Goal: Information Seeking & Learning: Learn about a topic

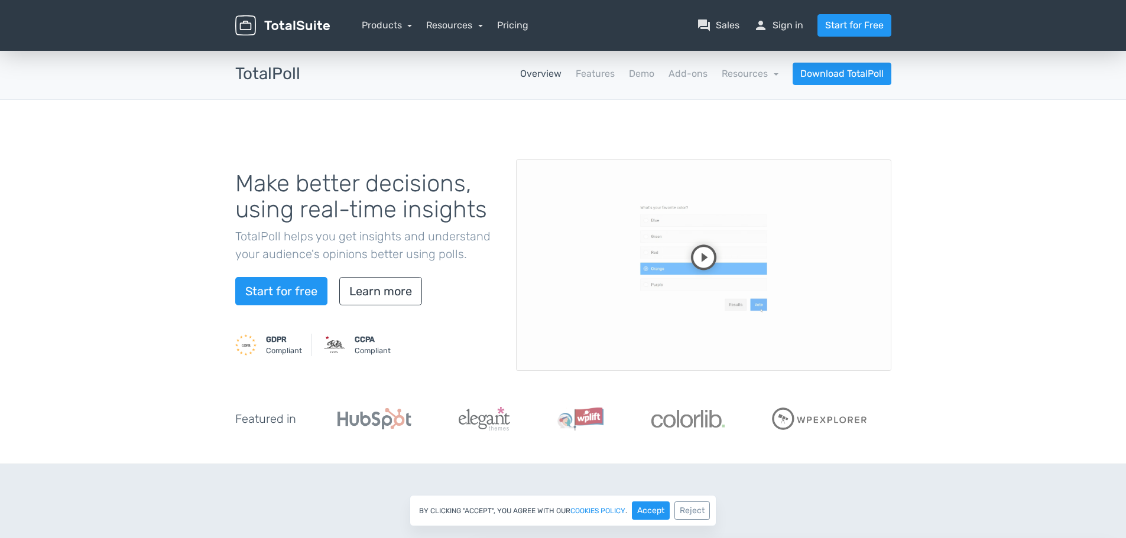
click at [705, 255] on video at bounding box center [703, 266] width 375 height 212
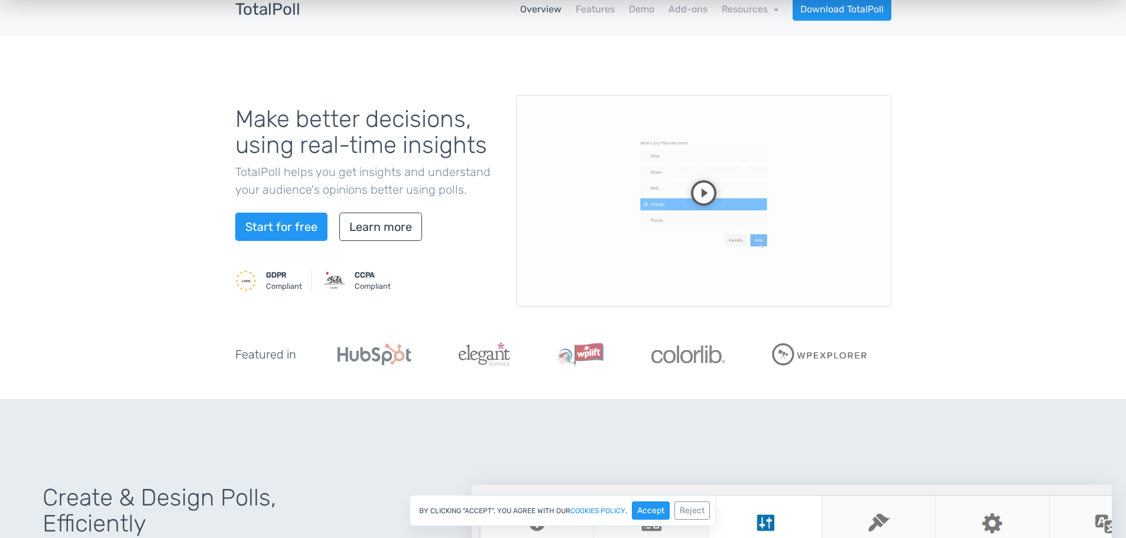
scroll to position [59, 0]
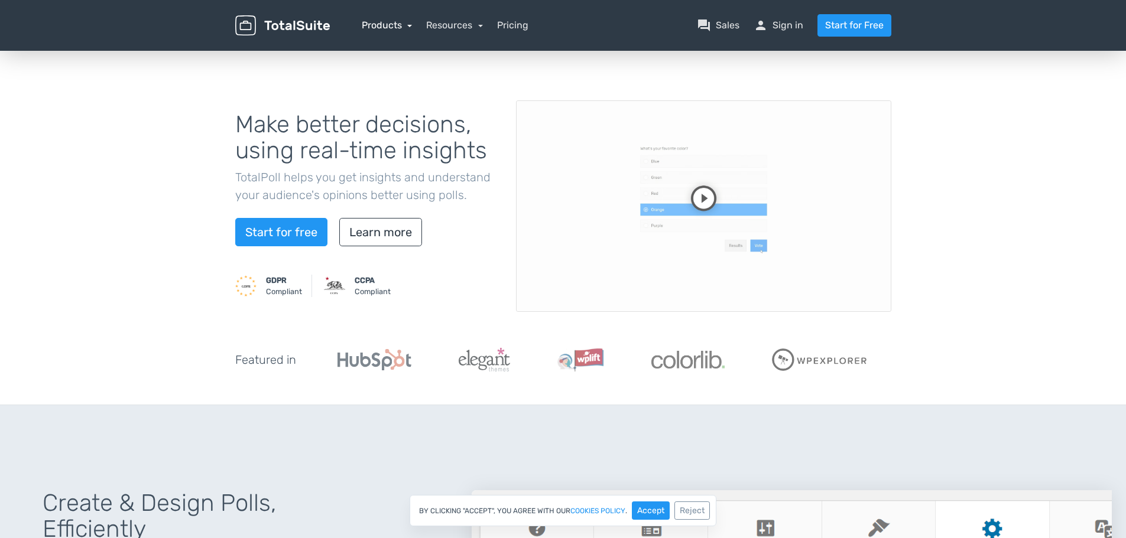
click at [407, 22] on link "Products" at bounding box center [387, 24] width 51 height 11
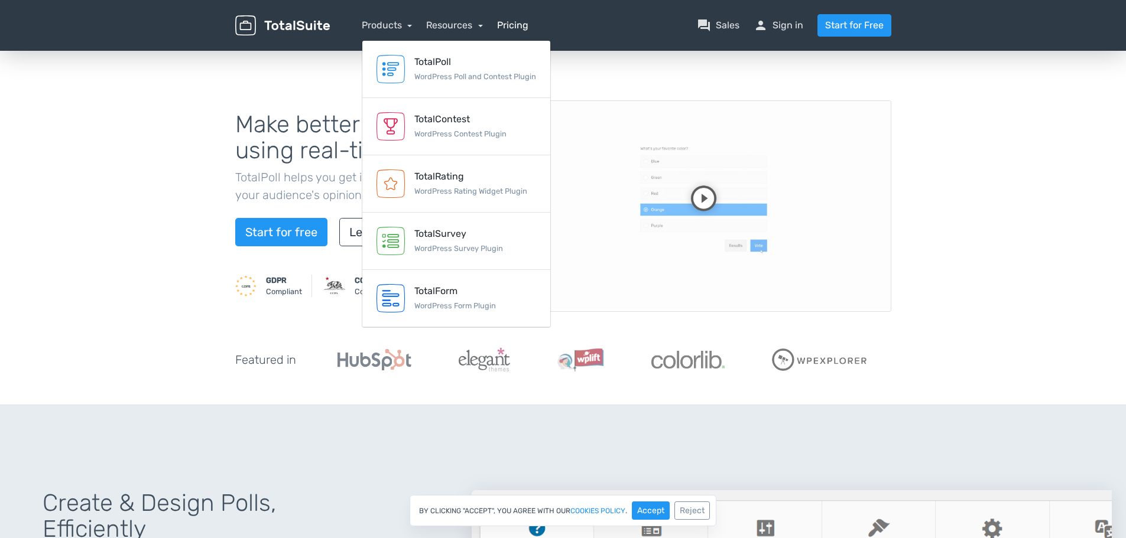
click at [514, 25] on link "Pricing" at bounding box center [512, 25] width 31 height 14
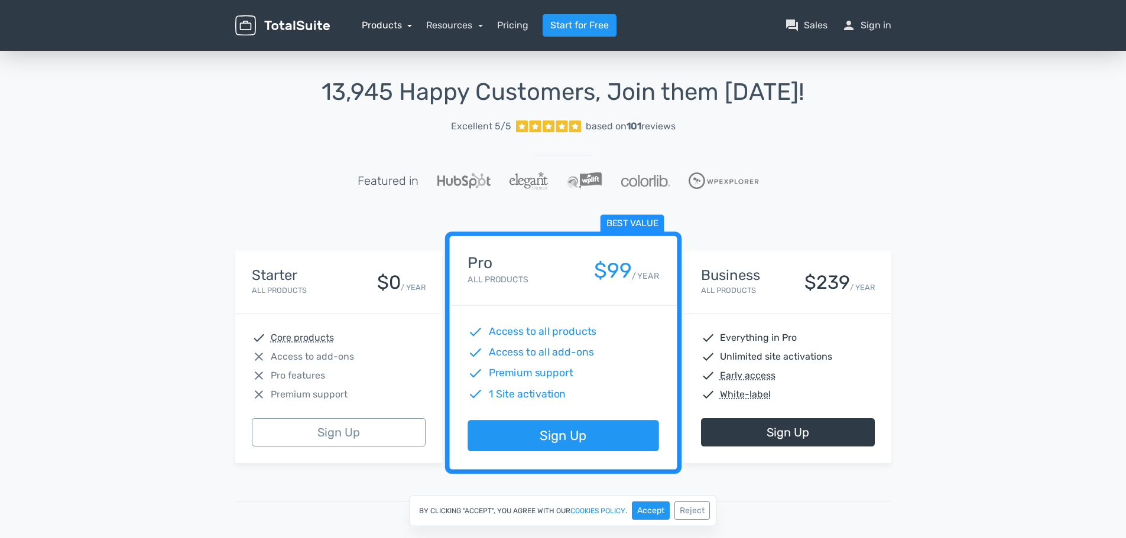
click at [391, 21] on link "Products" at bounding box center [387, 24] width 51 height 11
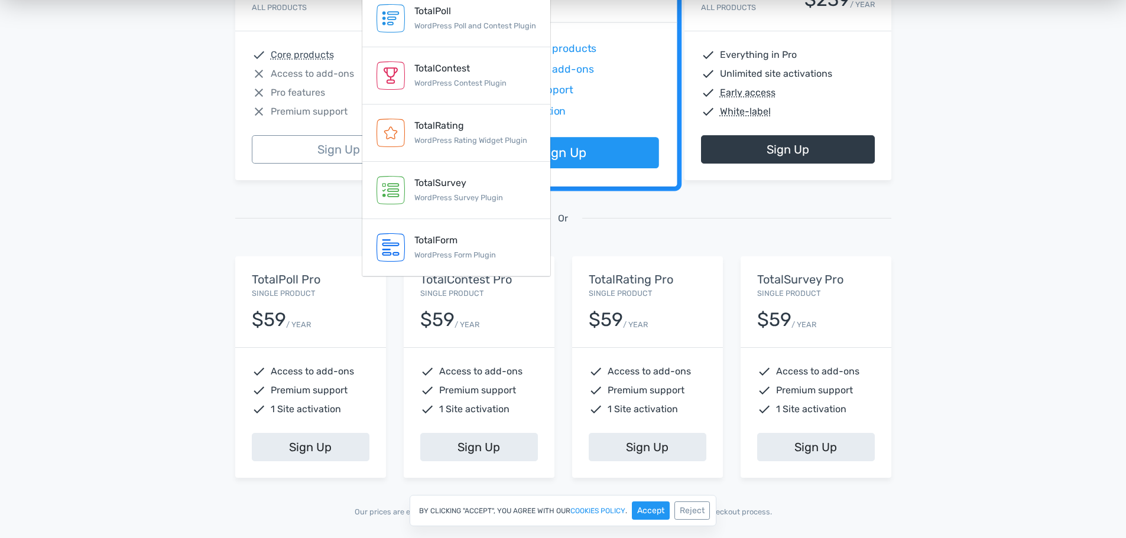
scroll to position [295, 0]
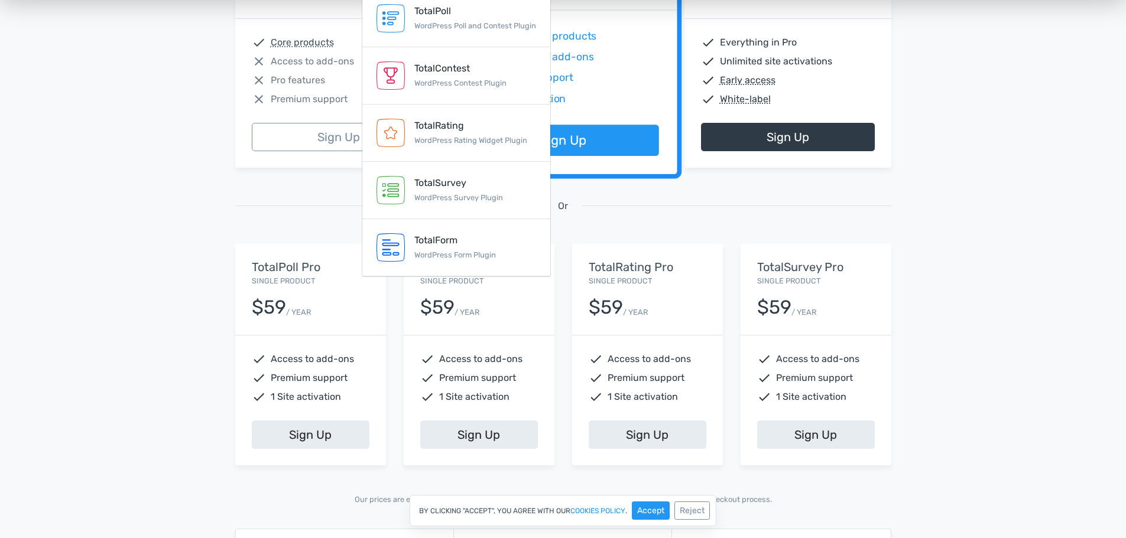
click at [300, 266] on h5 "TotalPoll Pro" at bounding box center [311, 267] width 118 height 13
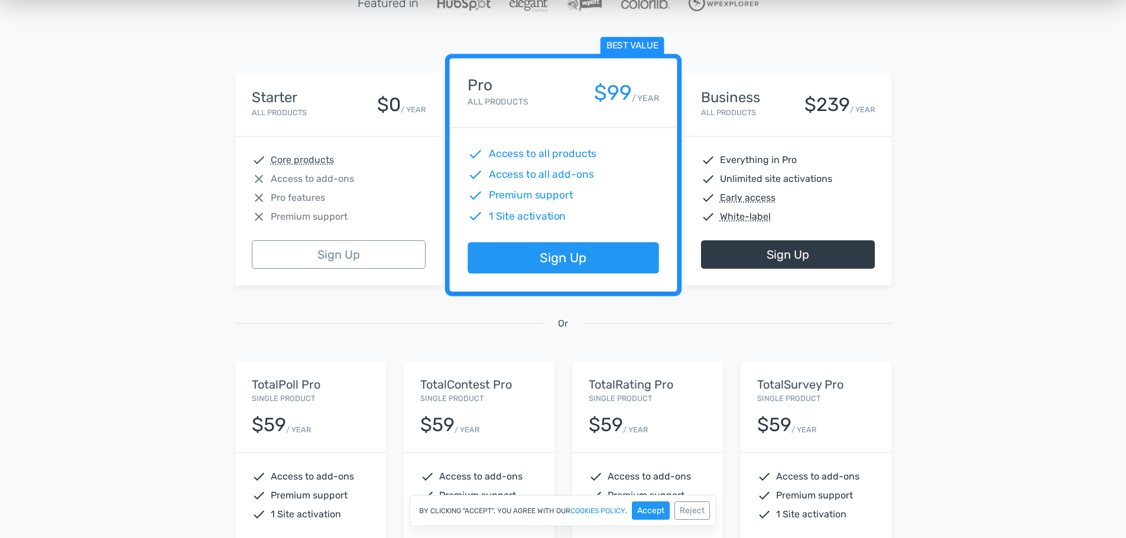
scroll to position [0, 0]
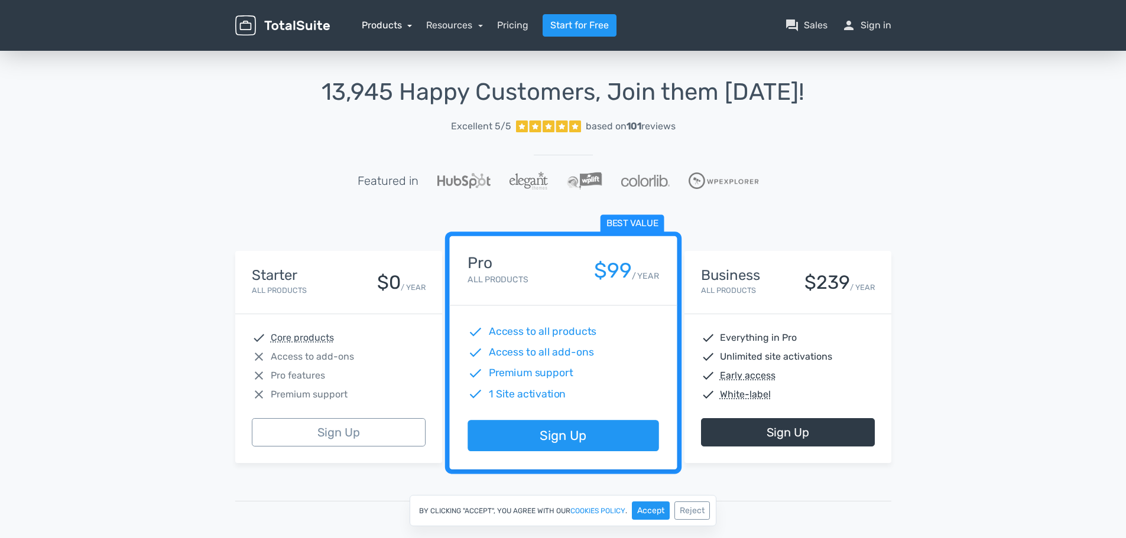
click at [394, 21] on link "Products" at bounding box center [387, 24] width 51 height 11
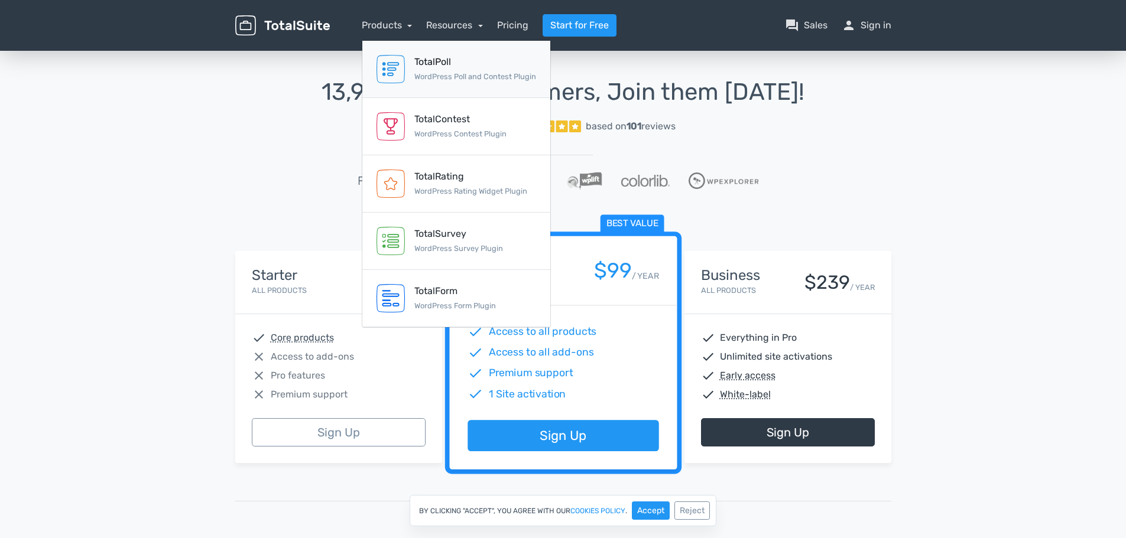
click at [411, 51] on link "TotalPoll WordPress Poll and Contest Plugin" at bounding box center [456, 69] width 188 height 57
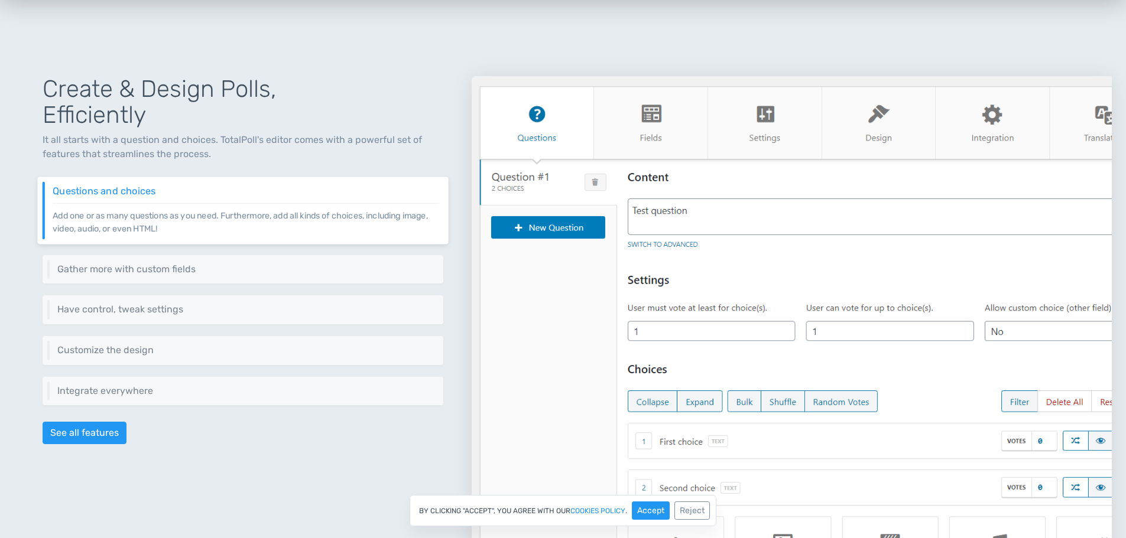
scroll to position [532, 0]
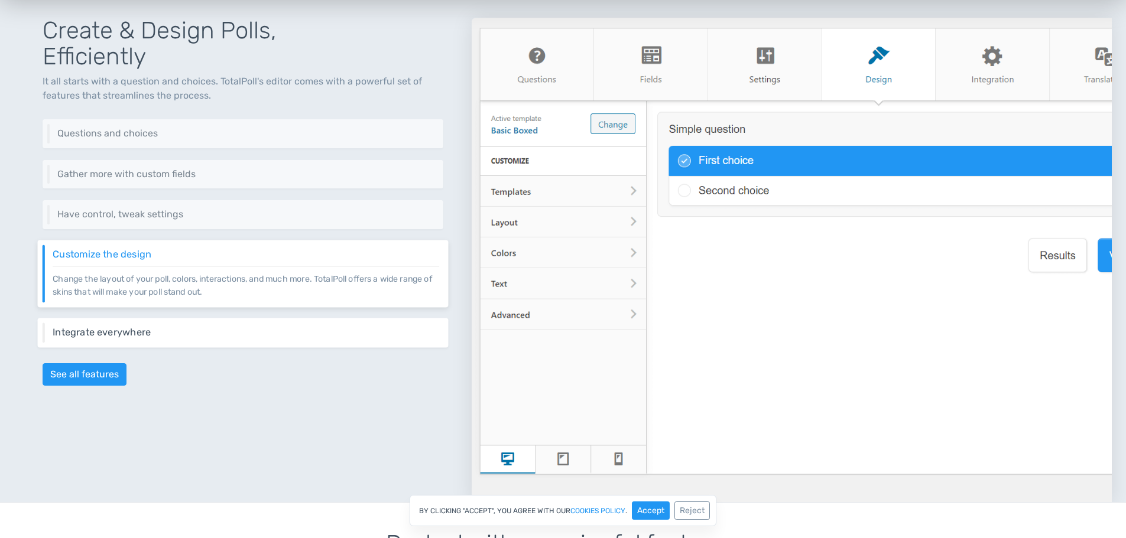
click at [248, 336] on h6 "Integrate everywhere" at bounding box center [246, 332] width 386 height 11
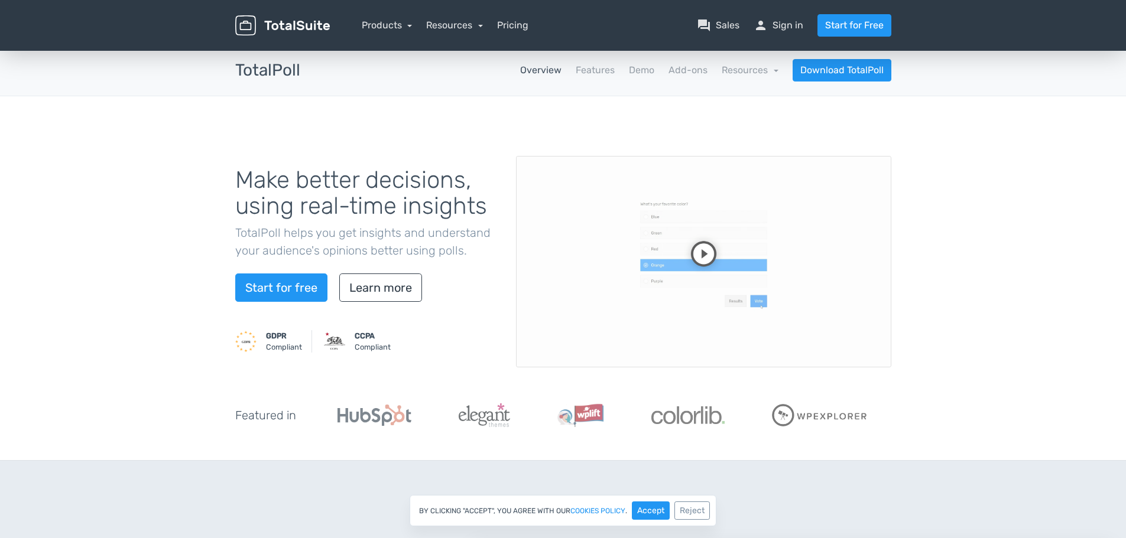
scroll to position [0, 0]
